Goal: Information Seeking & Learning: Learn about a topic

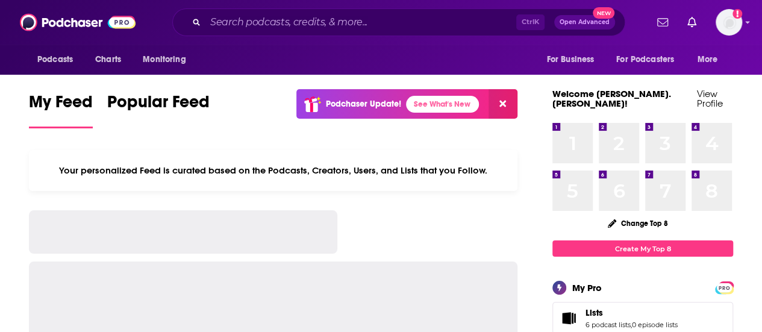
click at [359, 20] on input "Search podcasts, credits, & more..." at bounding box center [360, 22] width 311 height 19
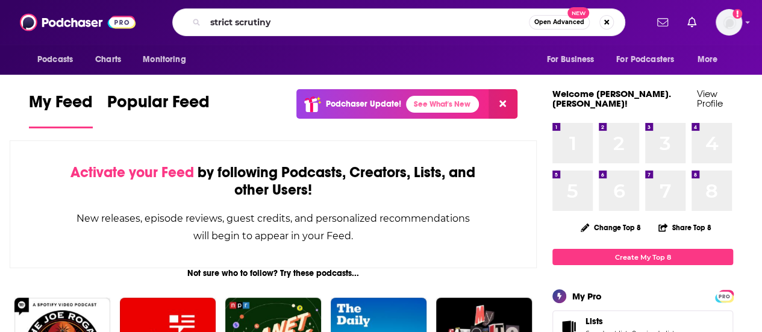
type input "strict scrutiny"
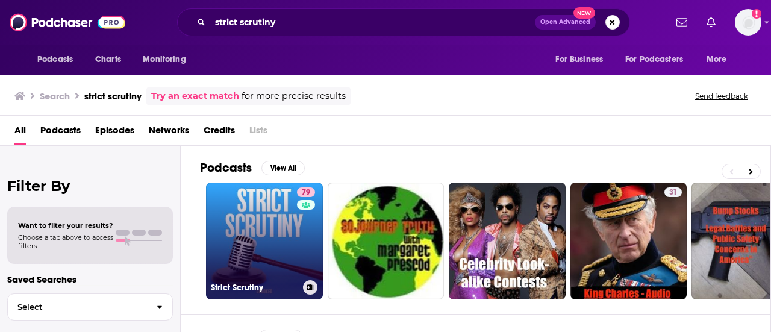
click at [252, 213] on link "79 Strict Scrutiny" at bounding box center [264, 240] width 117 height 117
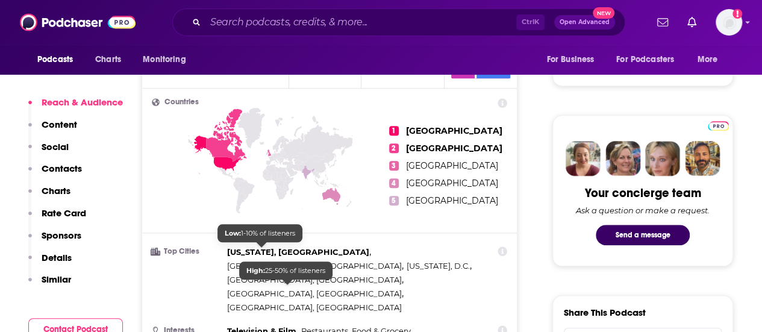
scroll to position [602, 0]
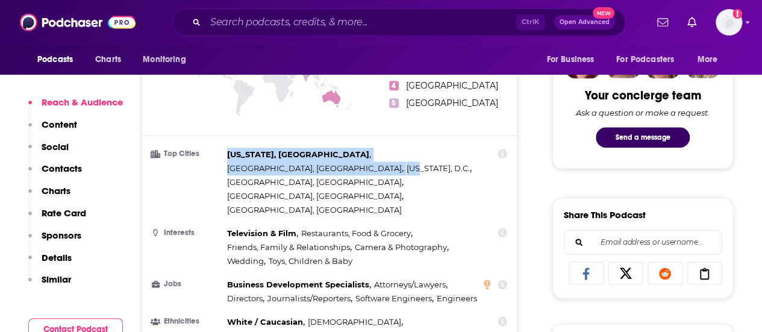
drag, startPoint x: 368, startPoint y: 154, endPoint x: 225, endPoint y: 138, distance: 144.1
click at [225, 147] on li "Top Cities [US_STATE], [GEOGRAPHIC_DATA] , [GEOGRAPHIC_DATA], [GEOGRAPHIC_DATA]…" at bounding box center [329, 181] width 355 height 69
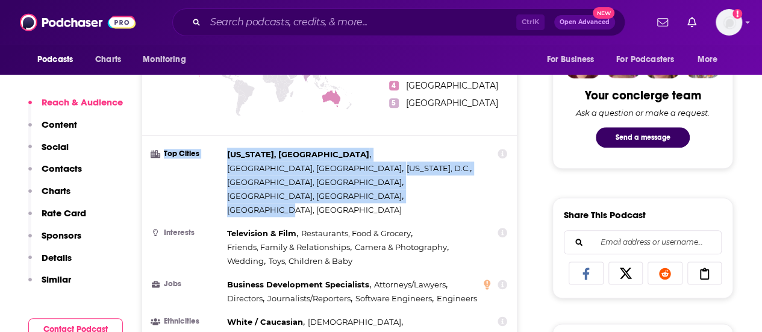
drag, startPoint x: 362, startPoint y: 154, endPoint x: 224, endPoint y: 139, distance: 139.3
click at [224, 147] on li "Top Cities [US_STATE], [GEOGRAPHIC_DATA] , [GEOGRAPHIC_DATA], [GEOGRAPHIC_DATA]…" at bounding box center [329, 181] width 355 height 69
copy li "Top Cities [US_STATE], [GEOGRAPHIC_DATA] , [GEOGRAPHIC_DATA], [GEOGRAPHIC_DATA]…"
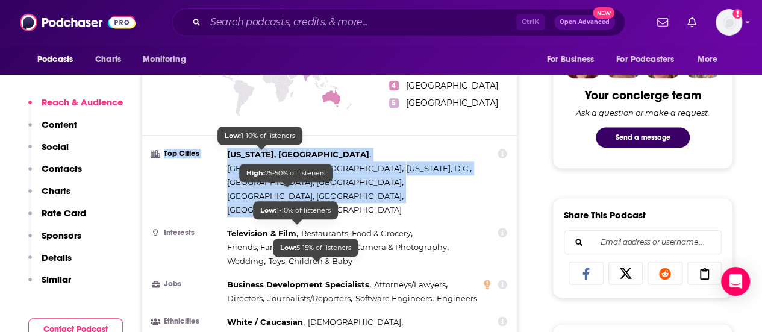
scroll to position [120, 0]
